Goal: Navigation & Orientation: Find specific page/section

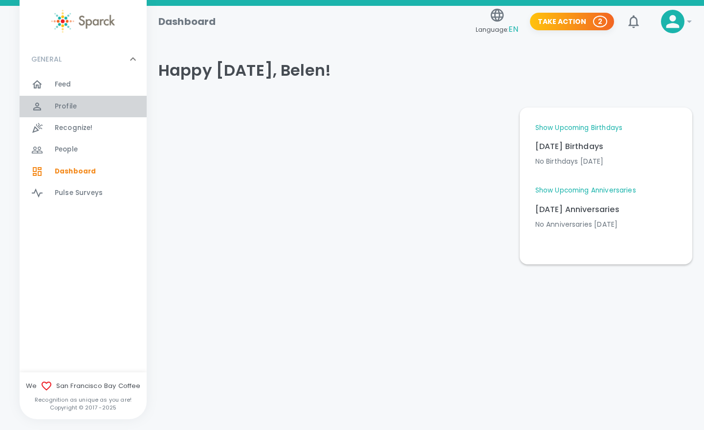
click at [61, 109] on span "Profile" at bounding box center [66, 107] width 22 height 10
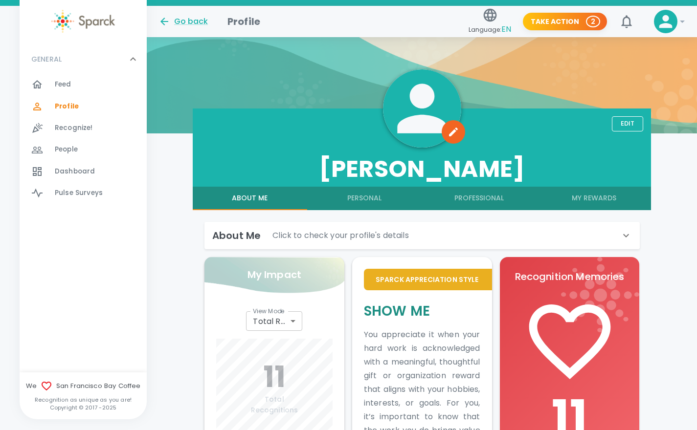
scroll to position [48, 0]
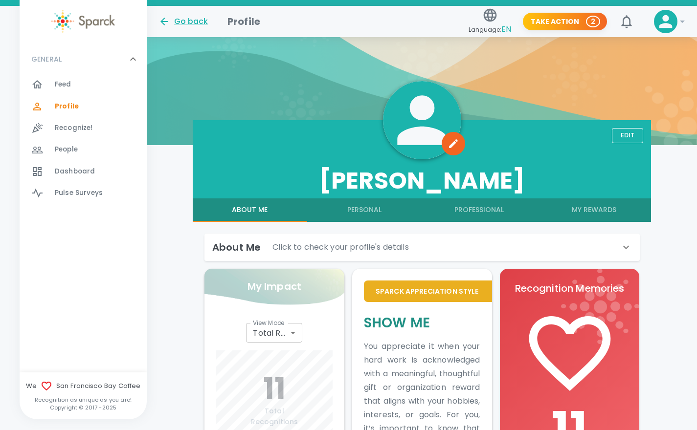
click at [640, 131] on button "Edit" at bounding box center [627, 135] width 31 height 15
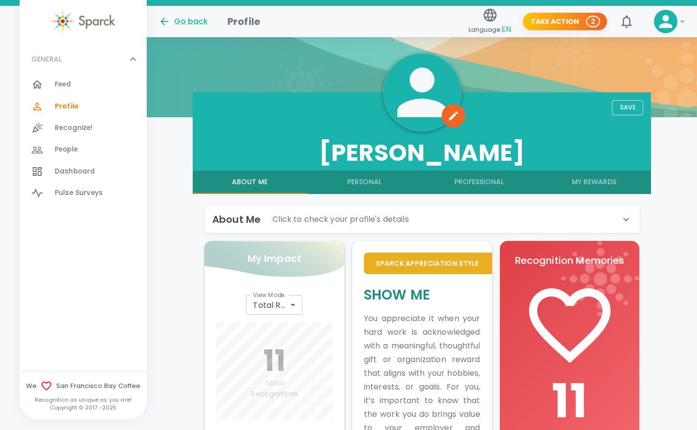
scroll to position [77, 0]
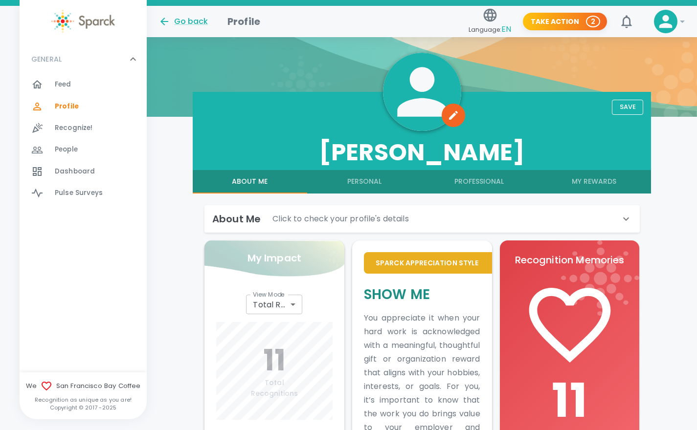
click at [466, 211] on div "About Me Click to check your profile's details" at bounding box center [416, 219] width 408 height 16
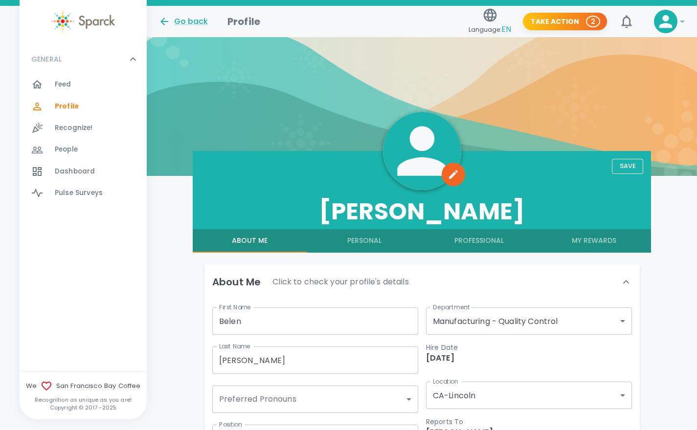
scroll to position [13, 0]
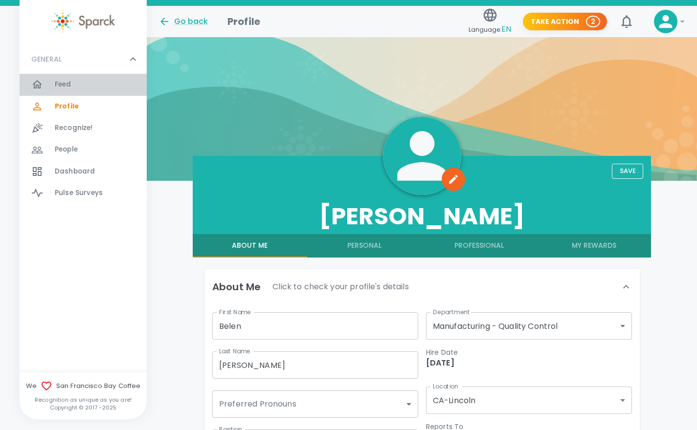
click at [72, 86] on div "Feed 0" at bounding box center [101, 85] width 92 height 14
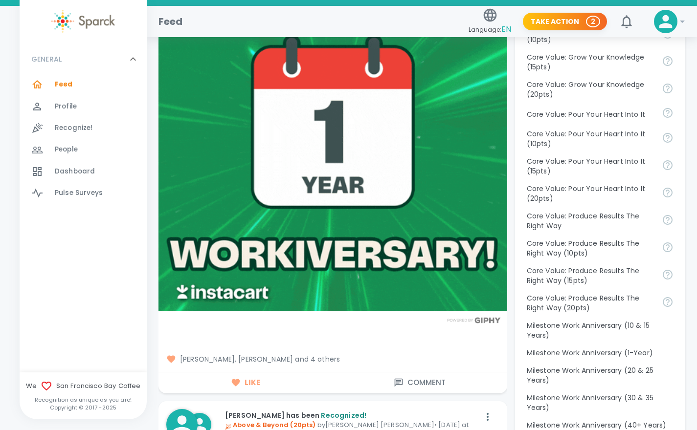
scroll to position [824, 0]
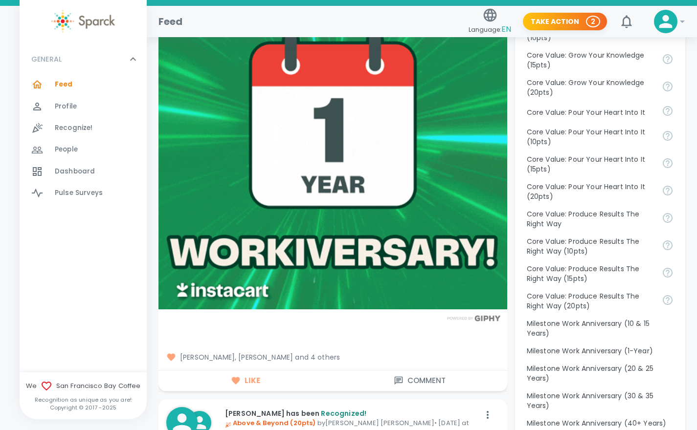
click at [303, 356] on span "[PERSON_NAME], [PERSON_NAME] and 4 others" at bounding box center [332, 358] width 333 height 10
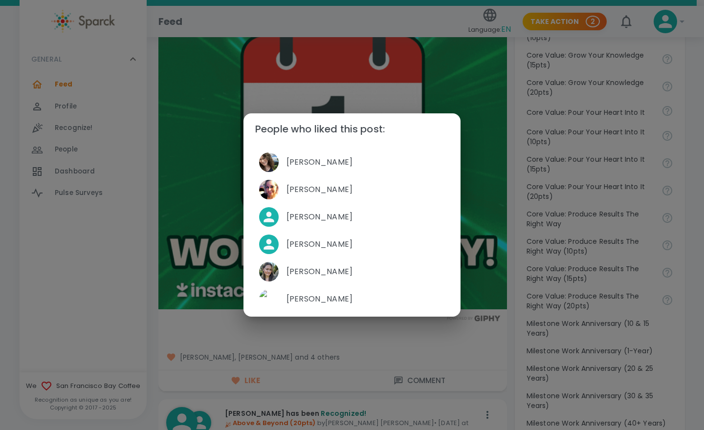
click at [387, 351] on div "People who liked this post: Vashti Cirinna Nikki Meeks Yesenia Ruvalcaba Belen …" at bounding box center [352, 215] width 704 height 430
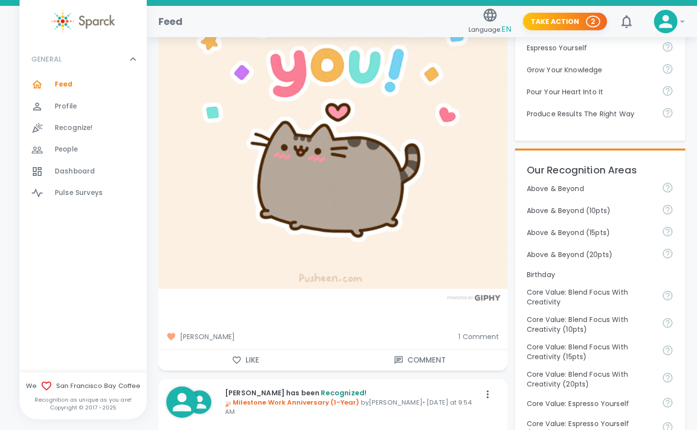
scroll to position [305, 0]
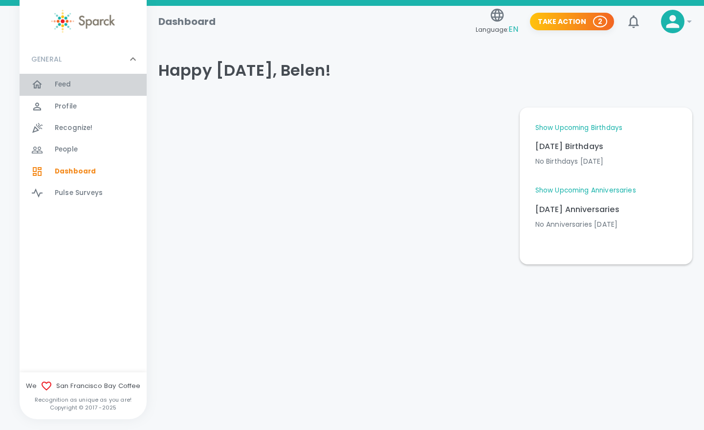
click at [61, 88] on span "Feed" at bounding box center [63, 85] width 17 height 10
